Goal: Obtain resource: Obtain resource

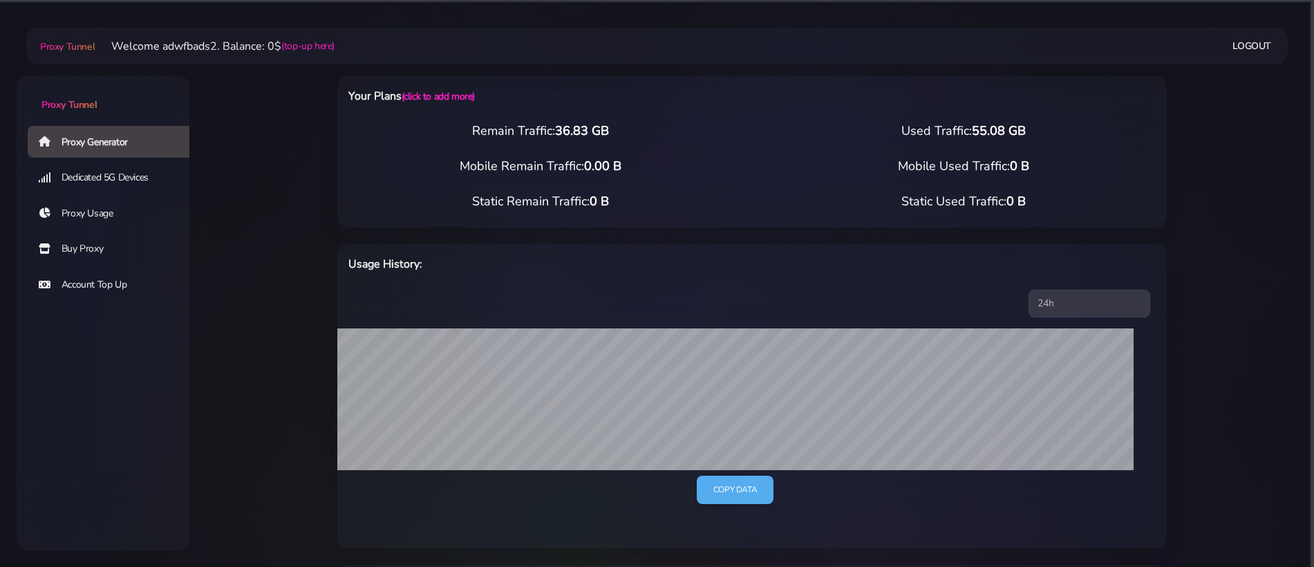
select select "ES"
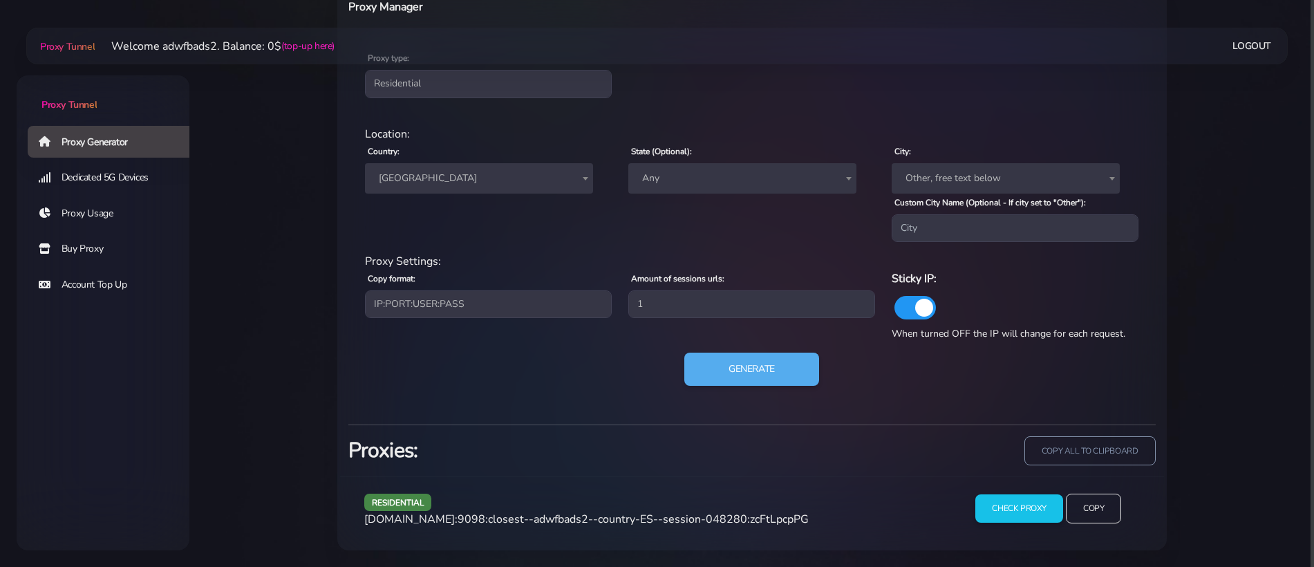
click at [476, 189] on span "[GEOGRAPHIC_DATA]" at bounding box center [479, 178] width 228 height 30
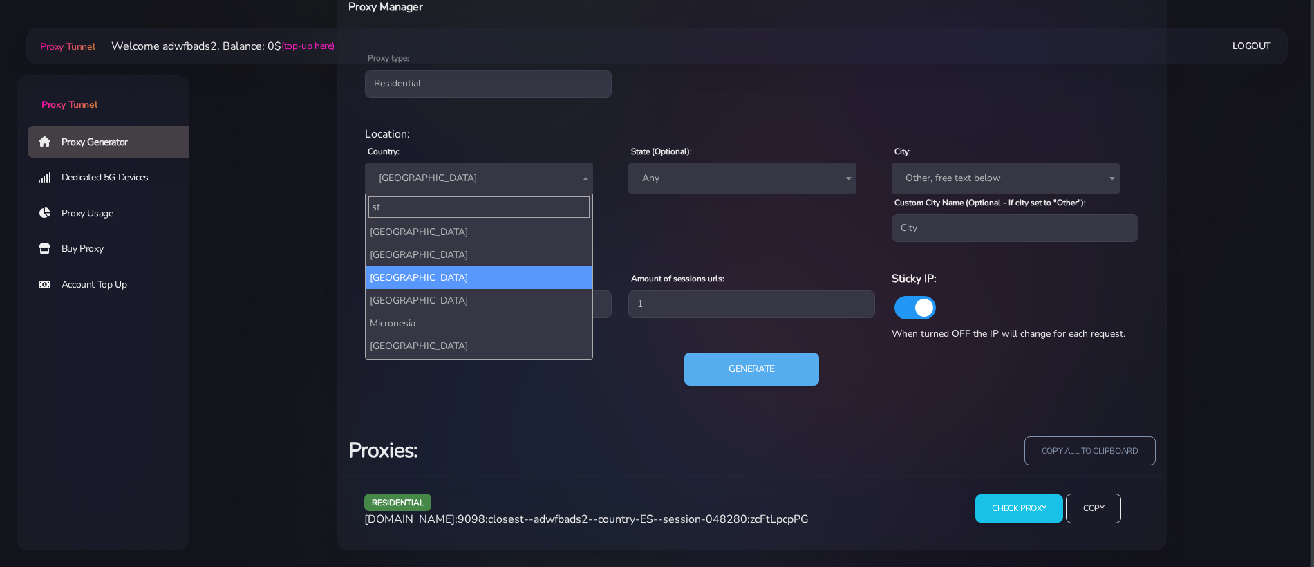
scroll to position [0, 0]
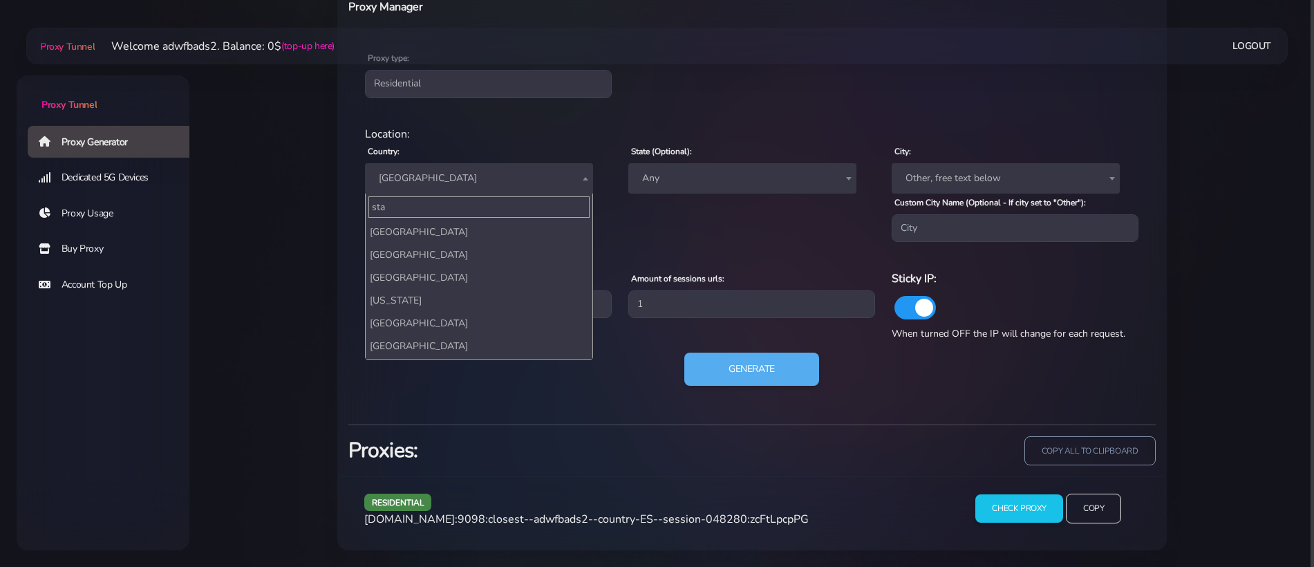
type input "stat"
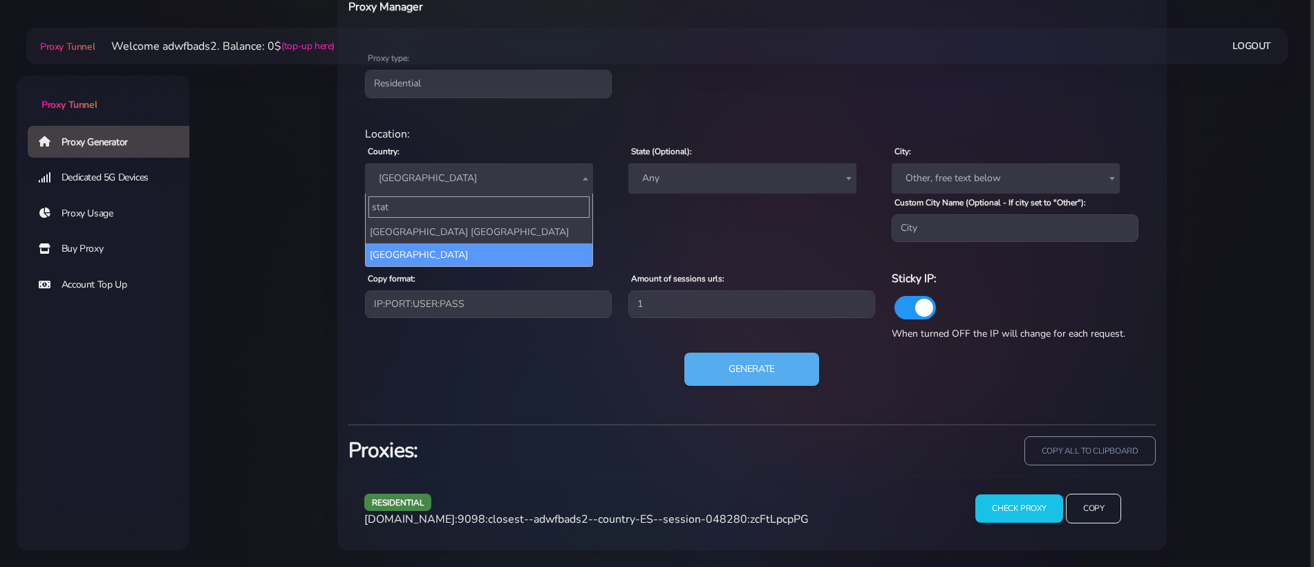
select select "US"
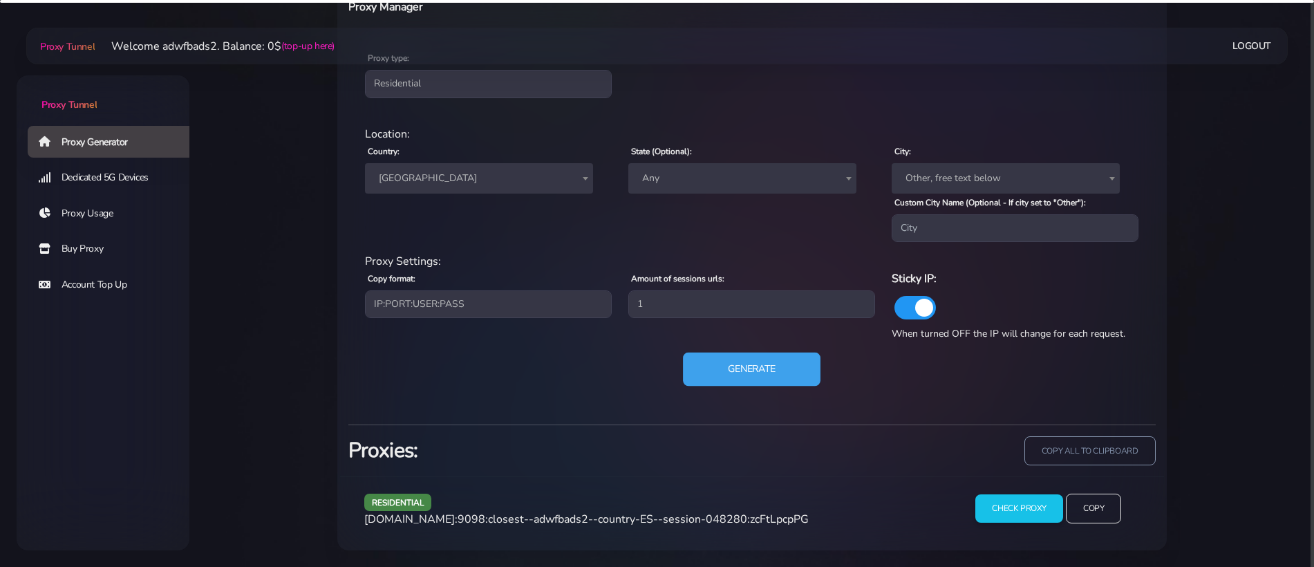
click at [698, 360] on button "Generate" at bounding box center [752, 370] width 138 height 34
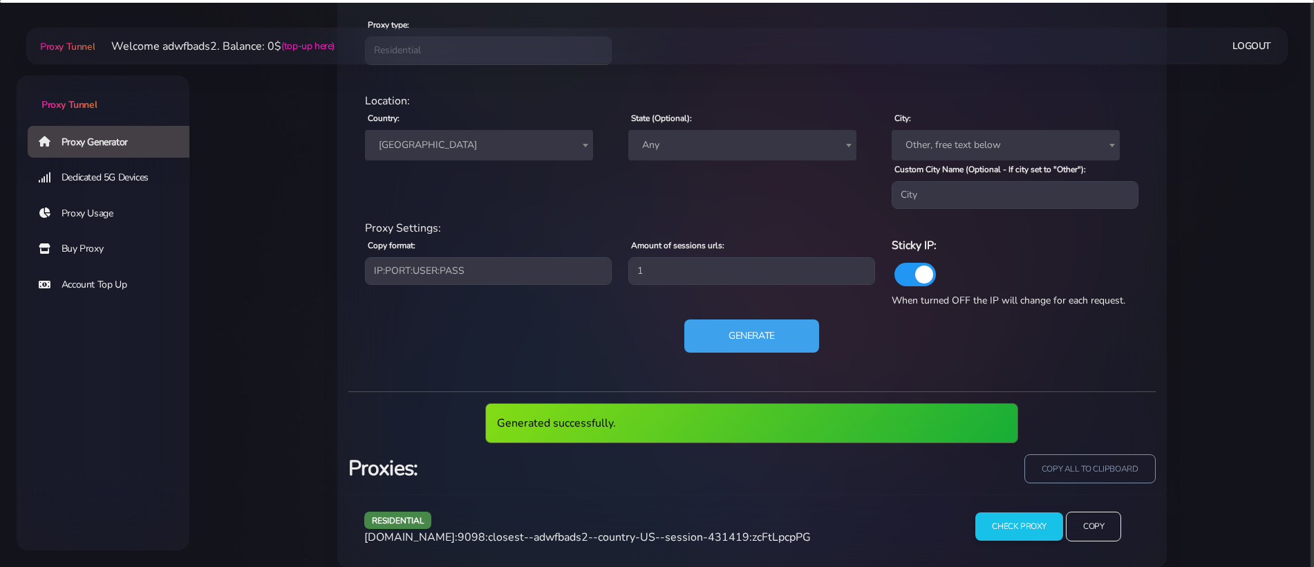
scroll to position [629, 0]
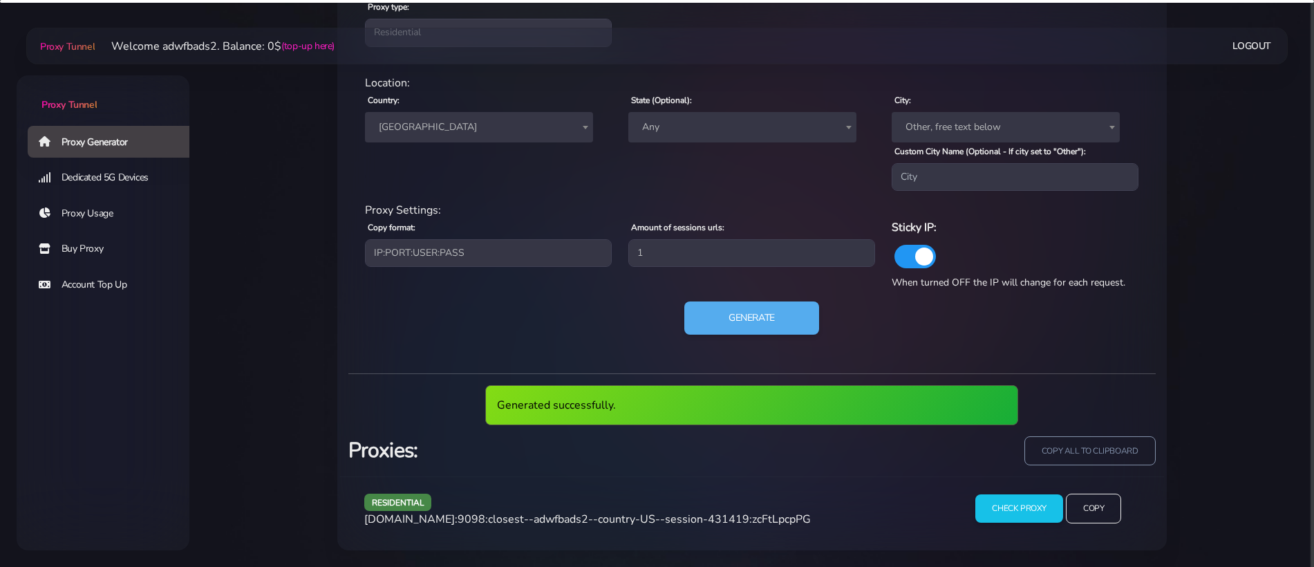
click at [644, 510] on div "residential [DOMAIN_NAME]:9098:closest--adwfbads2--country-US--session-431419:z…" at bounding box center [653, 514] width 594 height 41
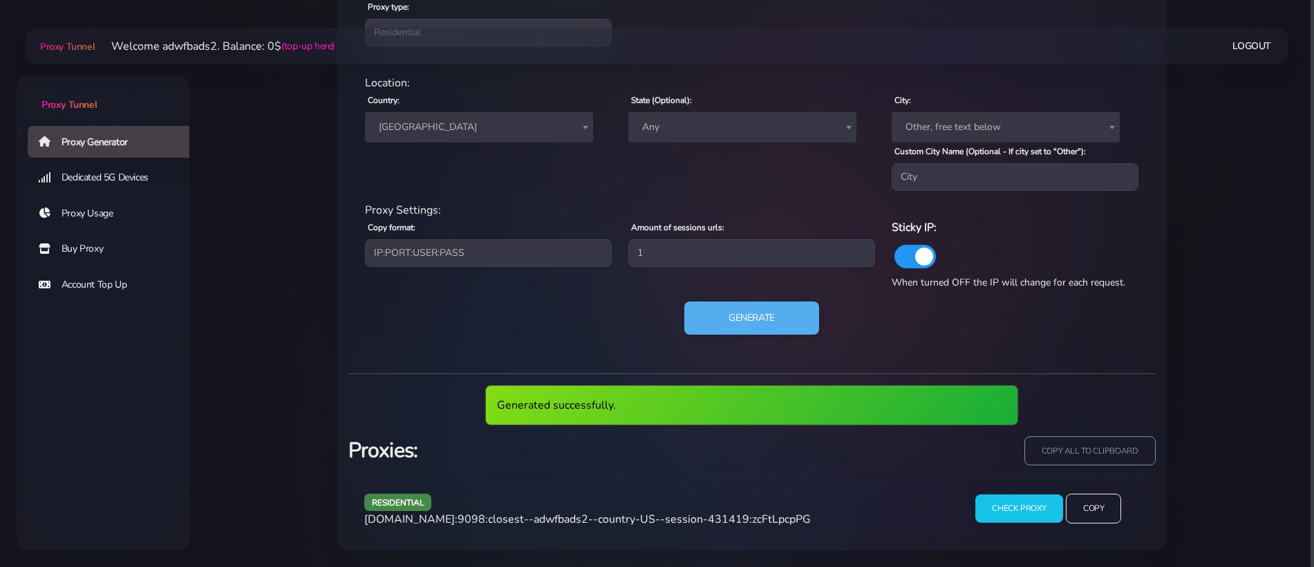
click at [642, 517] on span "[DOMAIN_NAME]:9098:closest--adwfbads2--country-US--session-431419:zcFtLpcpPG" at bounding box center [587, 519] width 447 height 15
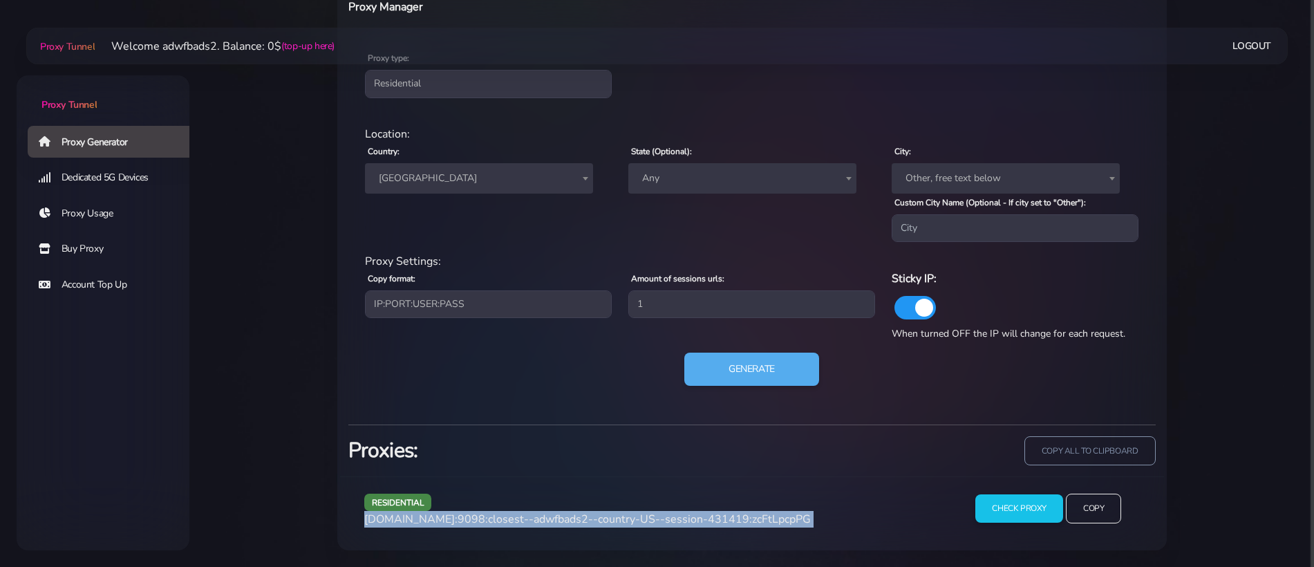
click at [642, 517] on span "[DOMAIN_NAME]:9098:closest--adwfbads2--country-US--session-431419:zcFtLpcpPG" at bounding box center [587, 519] width 447 height 15
copy div "[DOMAIN_NAME]:9098:closest--adwfbads2--country-US--session-431419:zcFtLpcpPG"
